Goal: Task Accomplishment & Management: Use online tool/utility

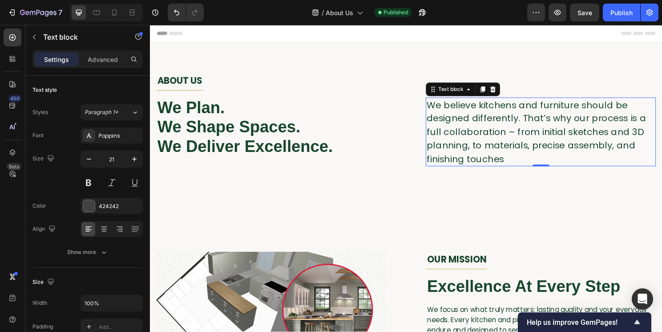
click at [474, 112] on span "We believe kitchens and furniture should be designed differently. That’s why ou…" at bounding box center [552, 136] width 229 height 69
click at [656, 14] on button "button" at bounding box center [650, 13] width 18 height 18
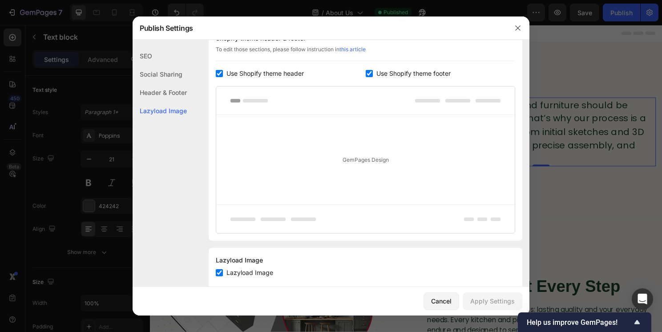
scroll to position [459, 0]
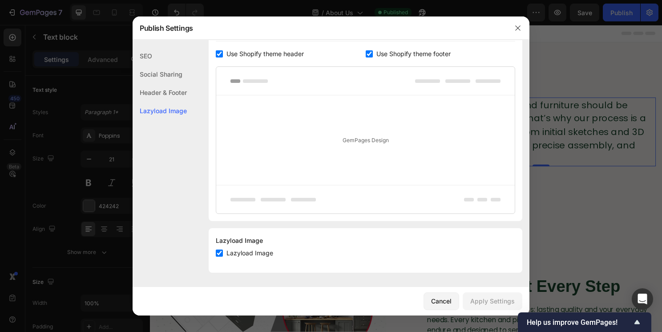
click at [319, 163] on div "GemPages Design" at bounding box center [365, 139] width 299 height 89
click at [356, 147] on div "GemPages Design" at bounding box center [365, 139] width 299 height 89
click at [358, 142] on div "GemPages Design" at bounding box center [365, 139] width 299 height 89
click at [255, 83] on div at bounding box center [365, 81] width 299 height 28
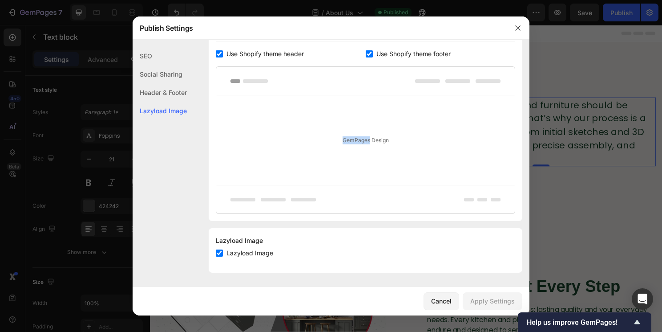
click at [255, 83] on div at bounding box center [365, 81] width 299 height 28
click at [157, 90] on div "Header & Footer" at bounding box center [160, 92] width 54 height 18
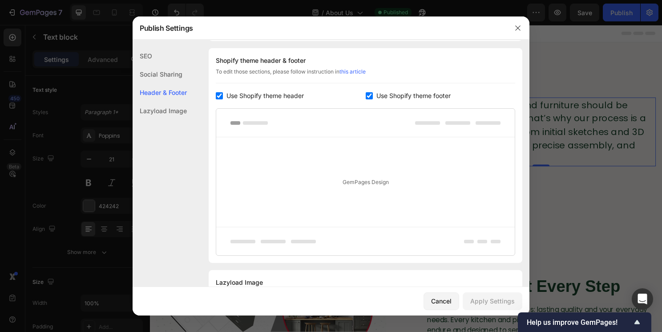
scroll to position [417, 0]
click at [157, 106] on div "Lazyload Image" at bounding box center [160, 110] width 54 height 18
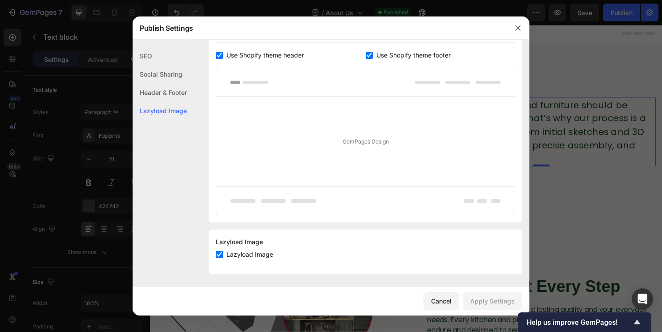
scroll to position [459, 0]
click at [147, 73] on div "Social Sharing" at bounding box center [160, 74] width 54 height 18
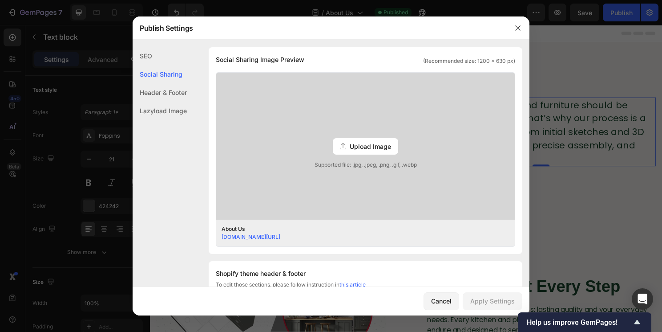
scroll to position [203, 0]
click at [148, 59] on div "SEO" at bounding box center [160, 56] width 54 height 18
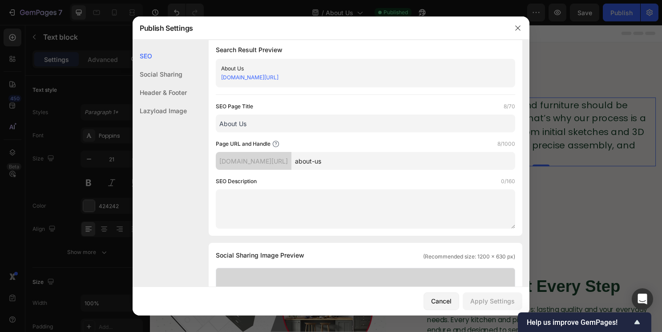
scroll to position [0, 0]
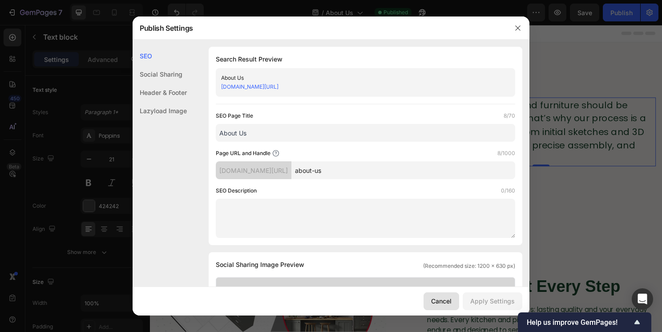
click at [442, 306] on button "Cancel" at bounding box center [442, 301] width 36 height 18
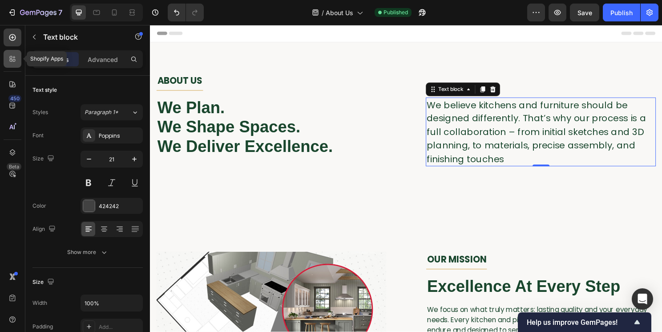
click at [12, 54] on icon at bounding box center [12, 58] width 9 height 9
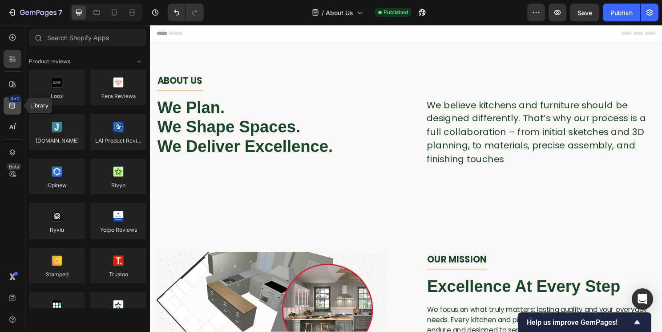
click at [13, 104] on icon at bounding box center [12, 105] width 9 height 9
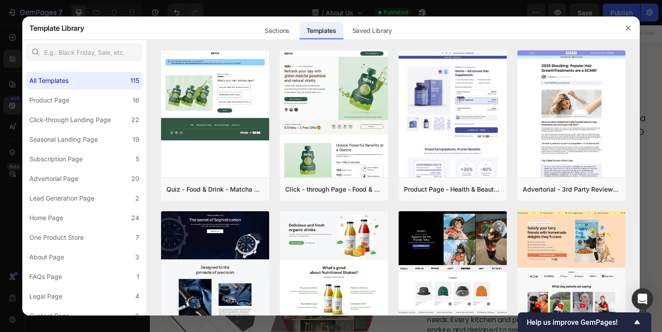
click at [9, 128] on div at bounding box center [331, 166] width 662 height 332
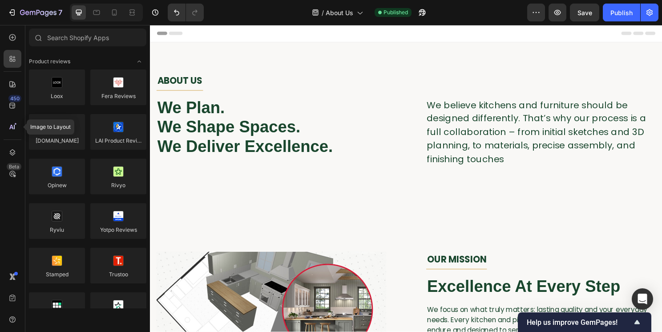
click at [9, 128] on icon at bounding box center [12, 126] width 9 height 9
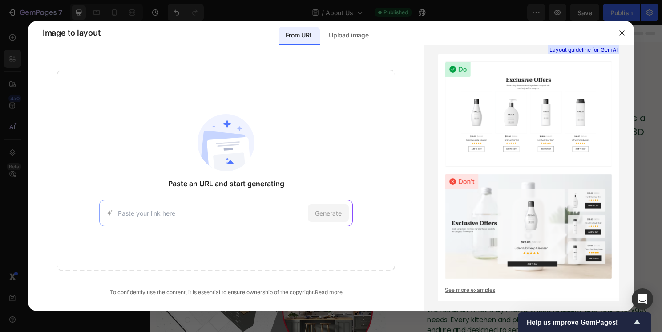
click at [10, 160] on div at bounding box center [331, 166] width 662 height 332
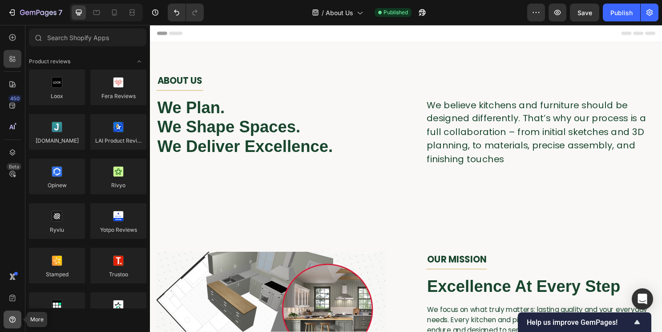
click at [10, 316] on icon at bounding box center [12, 319] width 9 height 9
click at [5, 245] on div "450 Beta" at bounding box center [13, 147] width 18 height 239
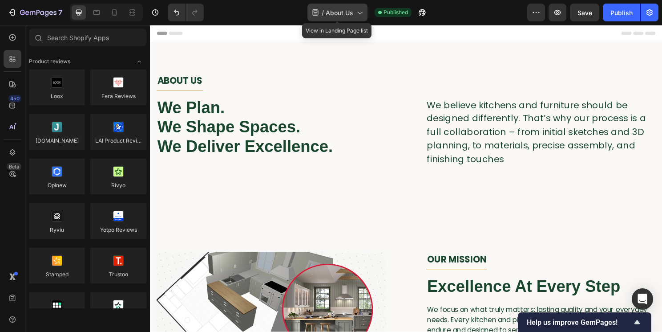
click at [358, 13] on icon at bounding box center [359, 12] width 9 height 9
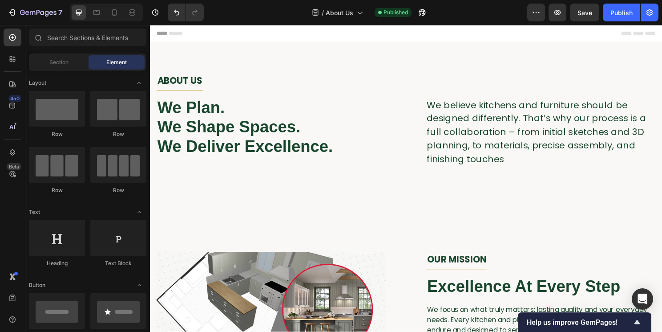
click at [470, 33] on div "Header" at bounding box center [417, 34] width 520 height 18
